Goal: Task Accomplishment & Management: Complete application form

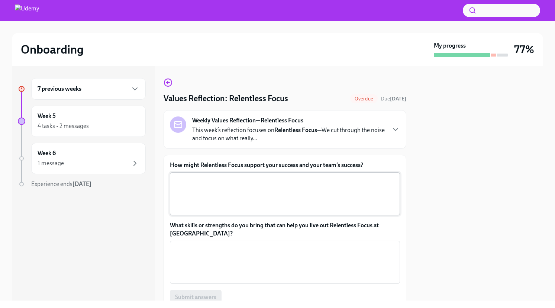
click at [242, 192] on textarea "How might Relentless Focus support your success and your team’s success?" at bounding box center [284, 194] width 221 height 36
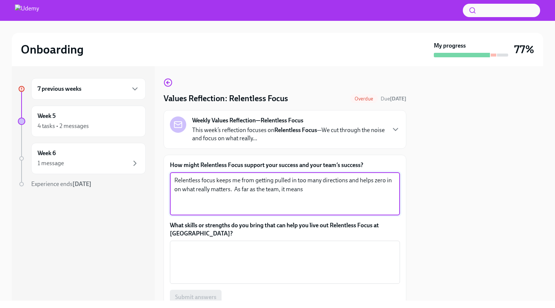
drag, startPoint x: 230, startPoint y: 180, endPoint x: 216, endPoint y: 182, distance: 13.5
click at [216, 182] on textarea "Relentless focus keeps me from getting pulled in too many directions and helps …" at bounding box center [284, 194] width 221 height 36
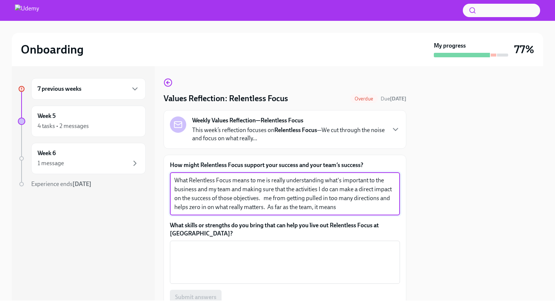
drag, startPoint x: 383, startPoint y: 209, endPoint x: 283, endPoint y: 198, distance: 100.6
click at [284, 203] on textarea "What Relentless Focus means to me is really understanding what's important to t…" at bounding box center [284, 194] width 221 height 36
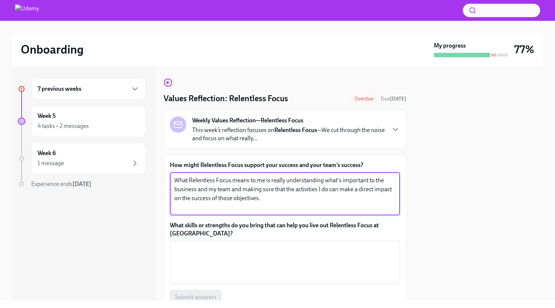
drag, startPoint x: 262, startPoint y: 189, endPoint x: 232, endPoint y: 188, distance: 30.1
click at [232, 188] on textarea "What Relentless Focus means to me is really understanding what's important to t…" at bounding box center [284, 194] width 221 height 36
drag, startPoint x: 334, startPoint y: 188, endPoint x: 327, endPoint y: 190, distance: 7.1
click at [327, 190] on textarea "What Relentless Focus means to me is really understanding what's important to t…" at bounding box center [284, 194] width 221 height 36
click at [300, 200] on textarea "What Relentless Focus means to me is really understanding what's important to t…" at bounding box center [284, 194] width 221 height 36
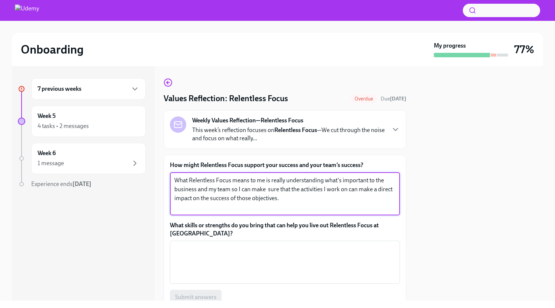
click at [232, 189] on textarea "What Relentless Focus means to me is really understanding what's important to t…" at bounding box center [284, 194] width 221 height 36
click at [195, 197] on textarea "What Relentless Focus means to me is really understanding what's important to t…" at bounding box center [284, 194] width 221 height 36
click at [194, 197] on textarea "What Relentless Focus means to me is really understanding what's important to t…" at bounding box center [284, 194] width 221 height 36
click at [232, 200] on textarea "What Relentless Focus means to me is really understanding what's important to t…" at bounding box center [284, 194] width 221 height 36
click at [232, 199] on textarea "What Relentless Focus means to me is really understanding what's important to t…" at bounding box center [284, 194] width 221 height 36
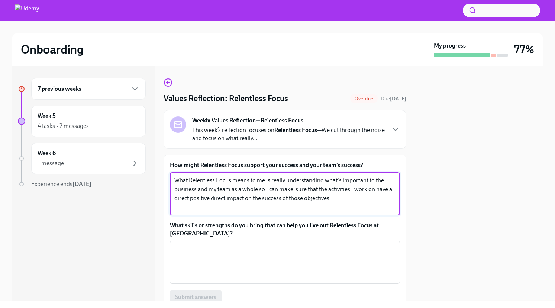
click at [232, 199] on textarea "What Relentless Focus means to me is really understanding what's important to t…" at bounding box center [284, 194] width 221 height 36
click at [336, 200] on textarea "What Relentless Focus means to me is really understanding what's important to t…" at bounding box center [284, 194] width 221 height 36
type textarea "What Relentless Focus means to me is really understanding what's important to t…"
click at [222, 255] on textarea "What skills or strengths do you bring that can help you live out Relentless Foc…" at bounding box center [284, 262] width 221 height 36
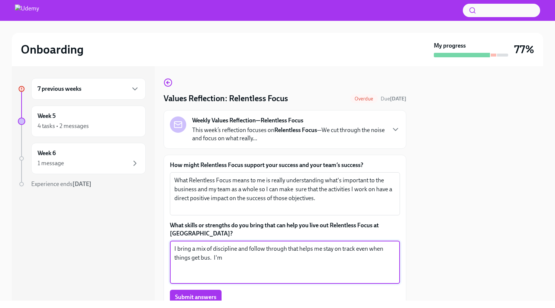
click at [223, 258] on textarea "I bring a mix of discipline and follow through that helps me stay on track even…" at bounding box center [284, 262] width 221 height 36
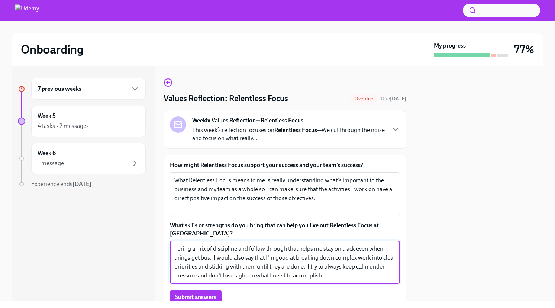
click at [210, 257] on textarea "I bring a mix of discipline and follow through that helps me stay on track even…" at bounding box center [284, 262] width 221 height 36
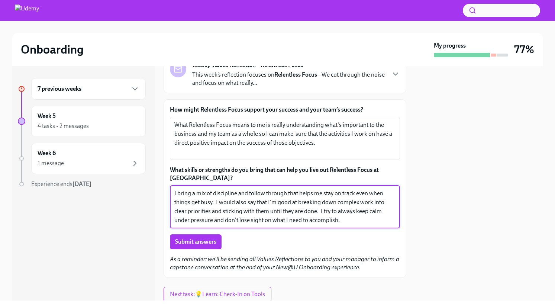
scroll to position [56, 0]
type textarea "I bring a mix of discipline and follow through that helps me stay on track even…"
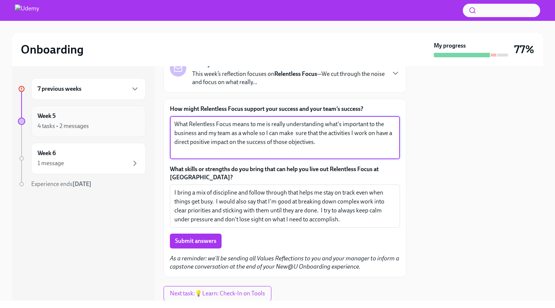
drag, startPoint x: 304, startPoint y: 145, endPoint x: 135, endPoint y: 113, distance: 172.0
click at [135, 113] on div "7 previous weeks Week 5 4 tasks • 2 messages Week 6 1 message Experience ends […" at bounding box center [277, 183] width 531 height 234
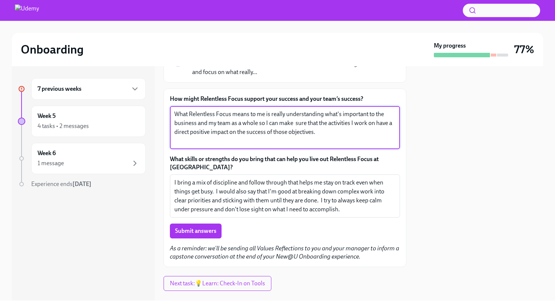
scroll to position [69, 0]
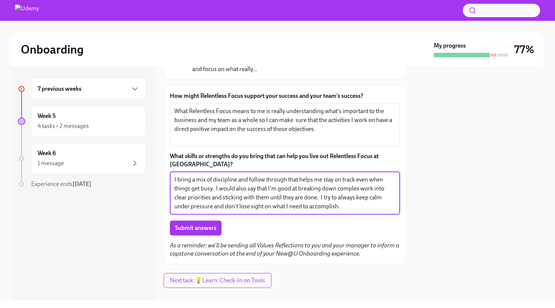
drag, startPoint x: 340, startPoint y: 206, endPoint x: 172, endPoint y: 166, distance: 173.2
click at [172, 166] on div "What skills or strengths do you bring that can help you live out Relentless Foc…" at bounding box center [285, 183] width 230 height 62
click at [187, 229] on span "Submit answers" at bounding box center [195, 227] width 41 height 7
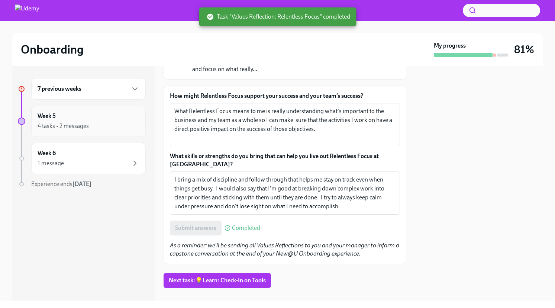
click at [74, 125] on div "4 tasks • 2 messages" at bounding box center [63, 126] width 51 height 8
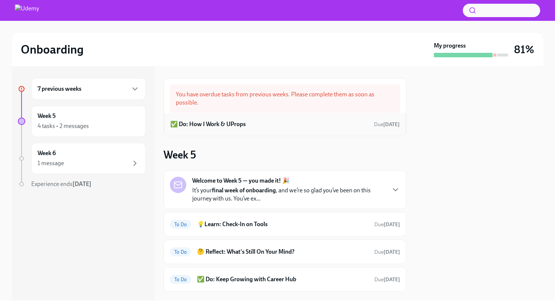
click at [287, 122] on div "✅ Do: How I Work & UProps Due [DATE]" at bounding box center [284, 124] width 229 height 11
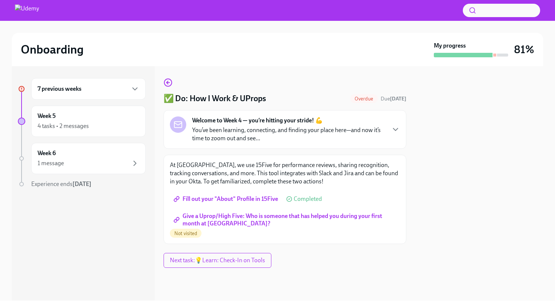
click at [213, 216] on span "Give a Uprop/High Five: Who is someone that has helped you during your first mo…" at bounding box center [285, 219] width 220 height 7
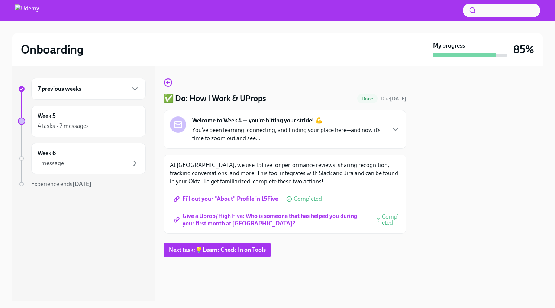
click at [72, 92] on h6 "7 previous weeks" at bounding box center [60, 89] width 44 height 8
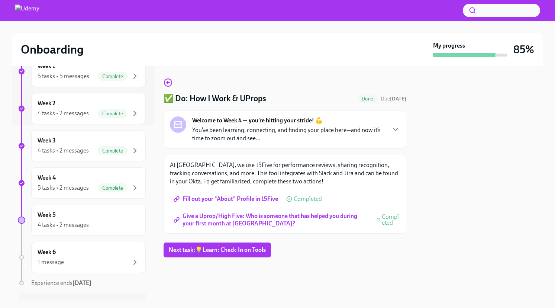
scroll to position [192, 0]
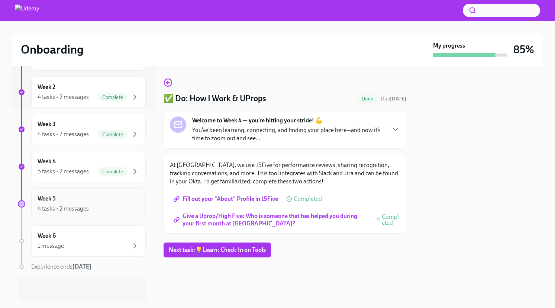
click at [88, 210] on div "4 tasks • 2 messages" at bounding box center [63, 208] width 51 height 8
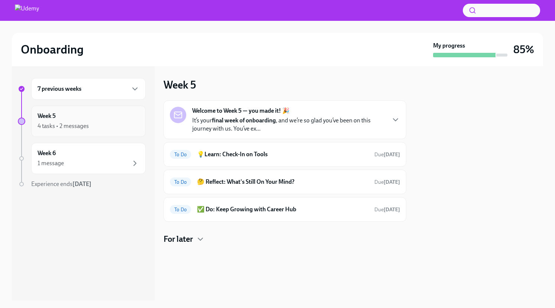
click at [87, 132] on div "Week 5 4 tasks • 2 messages" at bounding box center [88, 121] width 114 height 31
click at [90, 159] on div "1 message" at bounding box center [89, 163] width 102 height 9
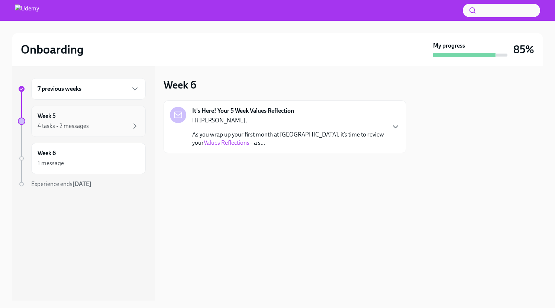
click at [92, 127] on div "4 tasks • 2 messages" at bounding box center [89, 126] width 102 height 9
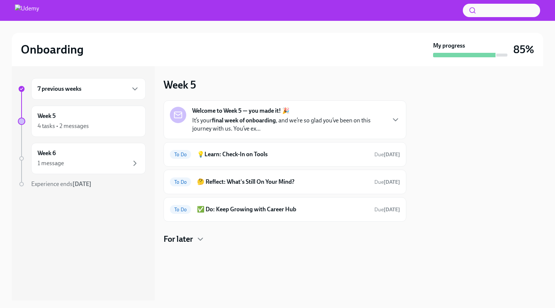
click at [233, 121] on strong "final week of onboarding" at bounding box center [244, 120] width 64 height 7
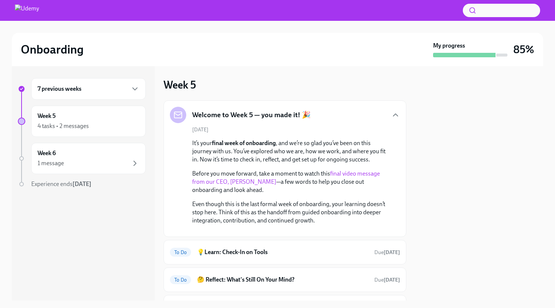
click at [356, 176] on link "final video message from our CEO, [PERSON_NAME]" at bounding box center [286, 177] width 188 height 15
click at [343, 172] on link "final video message from our CEO, [PERSON_NAME]" at bounding box center [286, 177] width 188 height 15
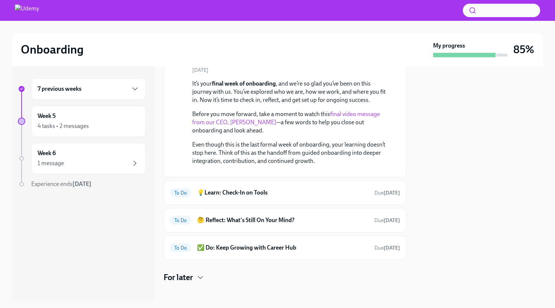
scroll to position [129, 0]
